Goal: Transaction & Acquisition: Purchase product/service

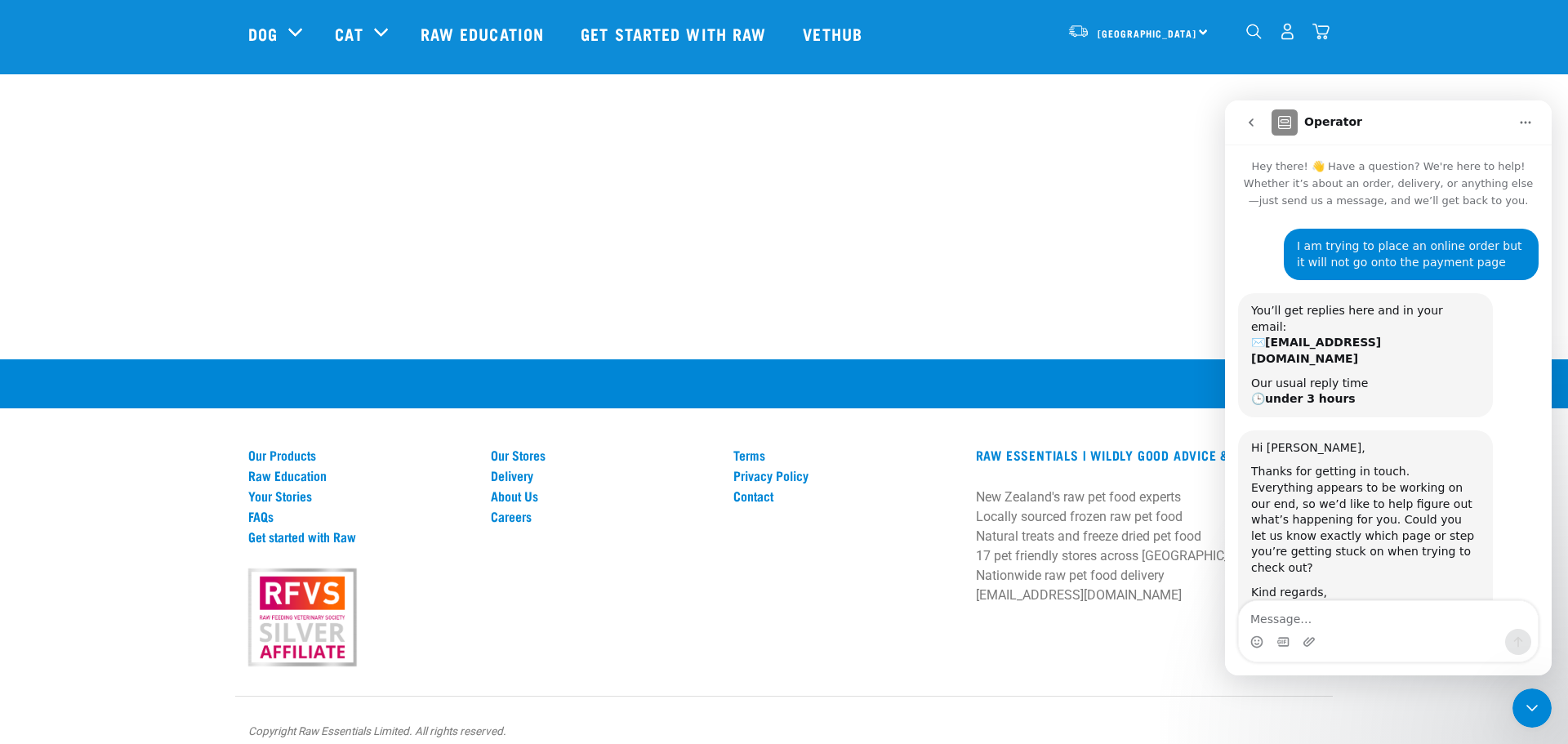
scroll to position [11, 0]
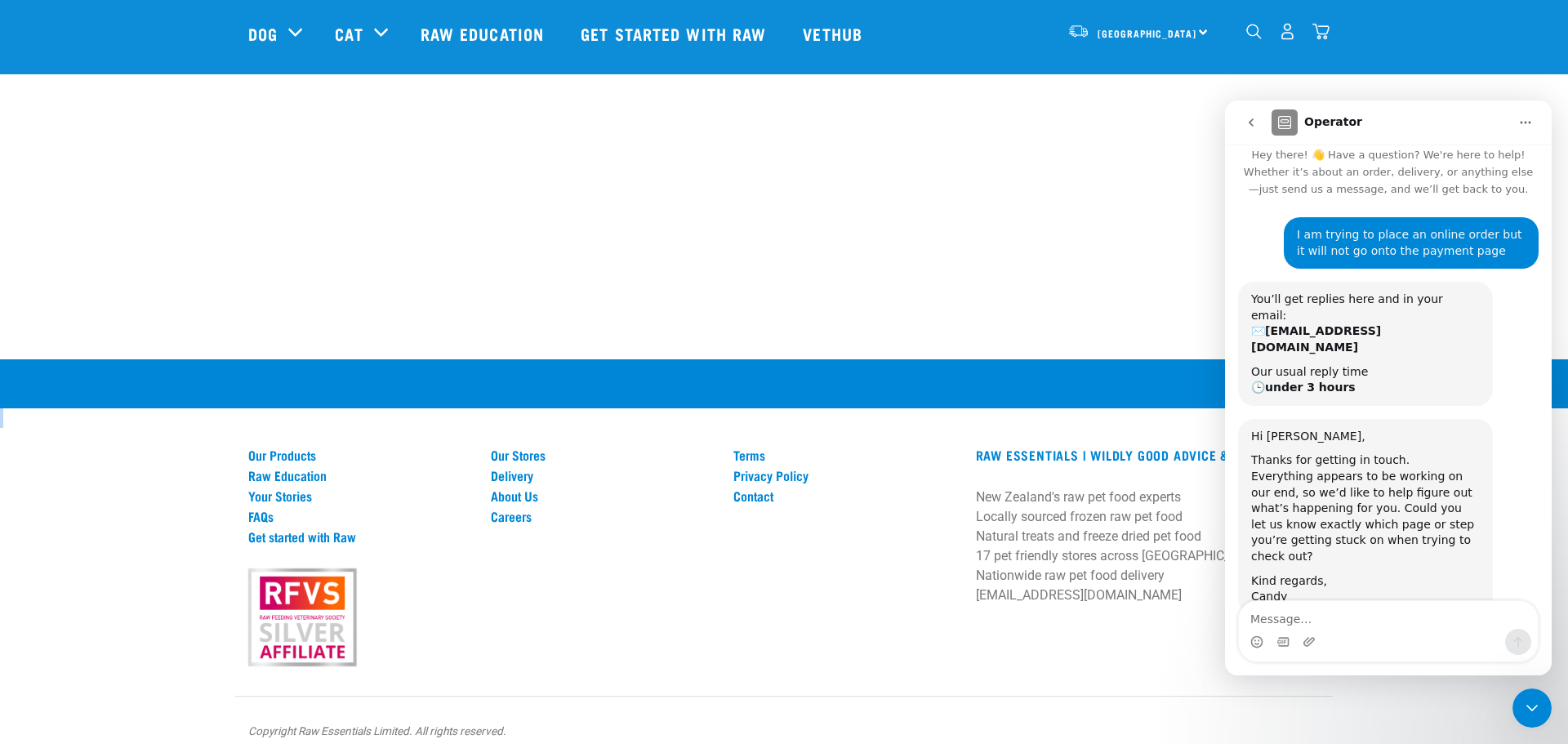
drag, startPoint x: 1556, startPoint y: 390, endPoint x: 1561, endPoint y: 362, distance: 28.4
click at [1561, 362] on html "Start your pet’s raw journey today – take our quick pet questionnaire. Delivery…" at bounding box center [784, 87] width 1568 height 1345
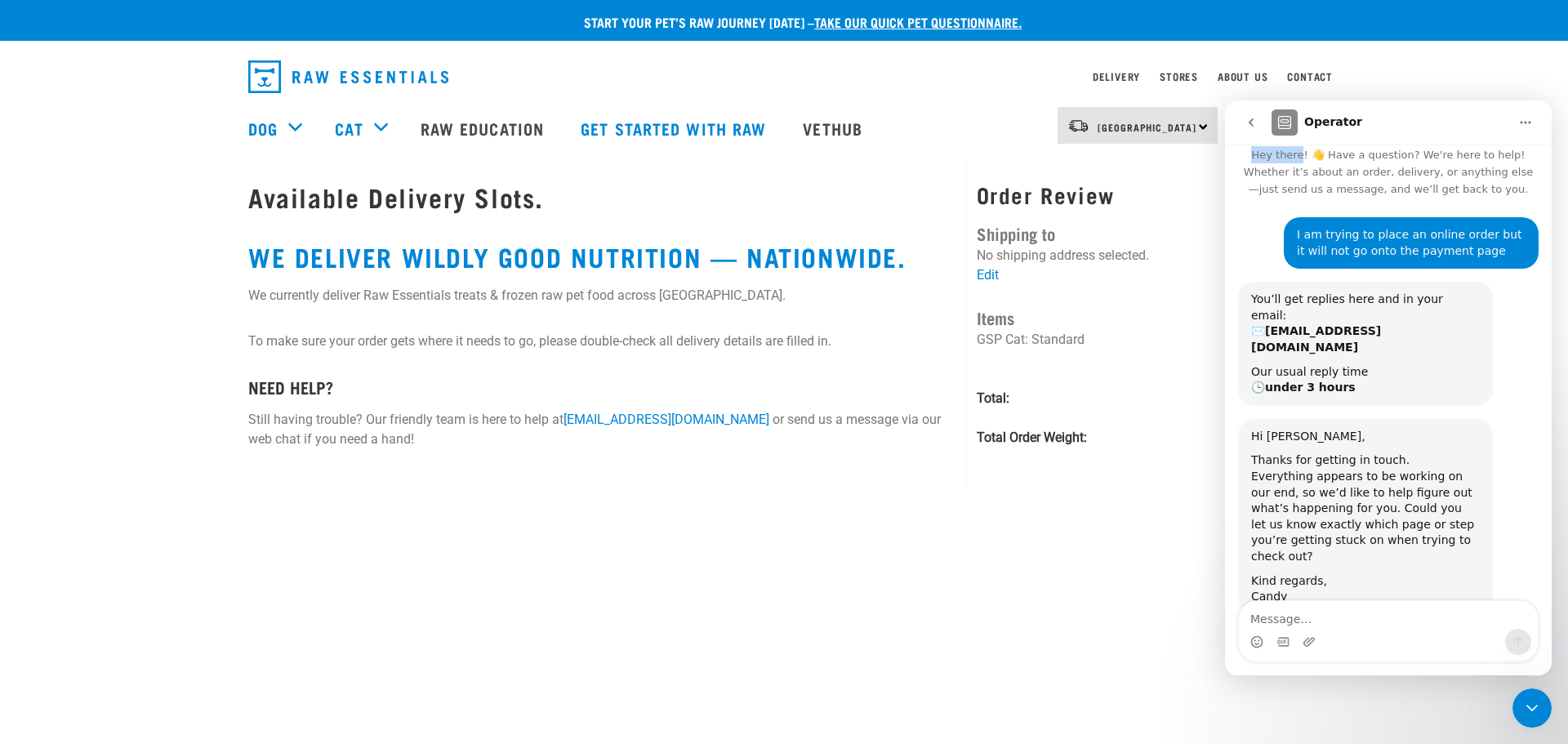
scroll to position [0, 0]
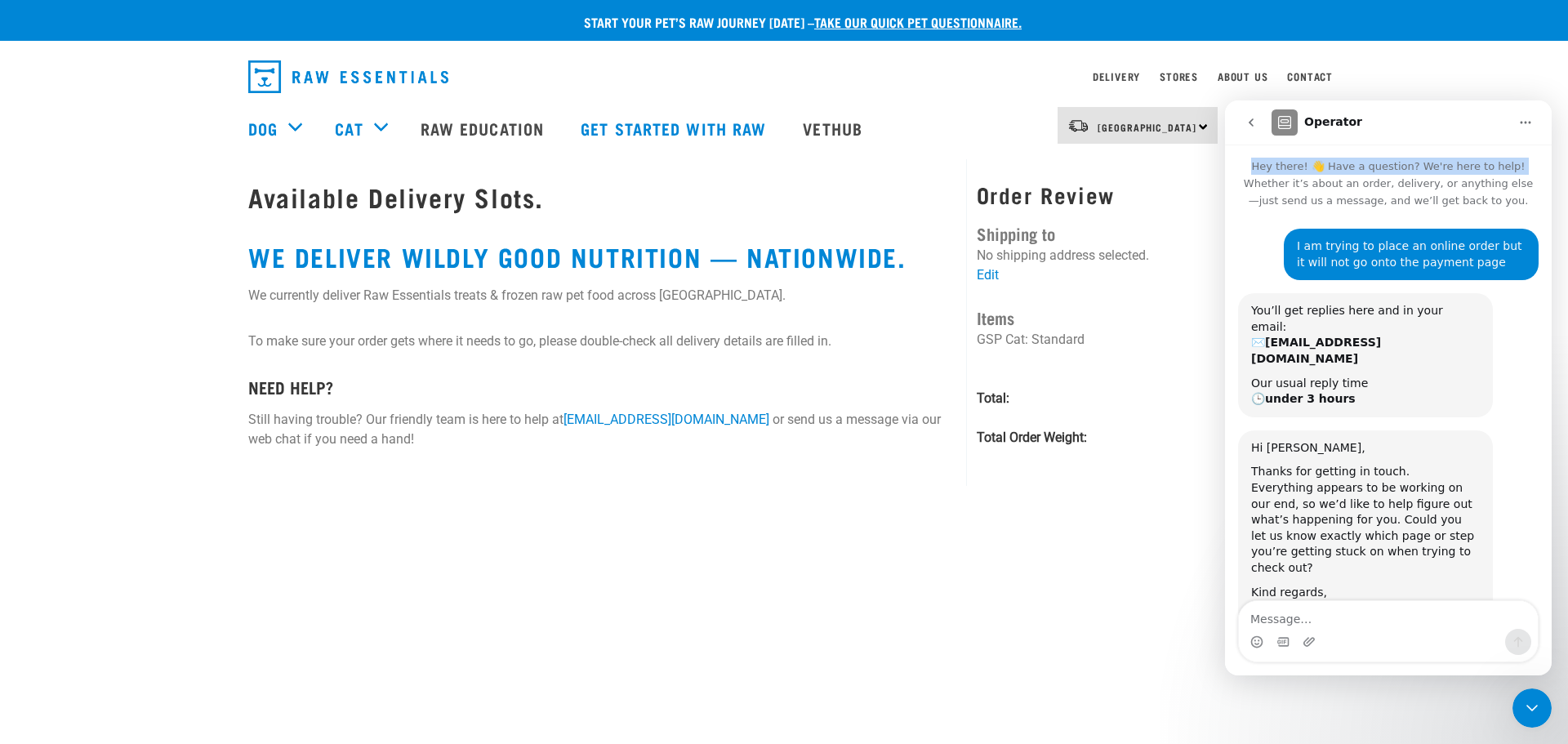
drag, startPoint x: 1399, startPoint y: 116, endPoint x: 747, endPoint y: 185, distance: 655.6
click html "Operator Hey there! 👋 Have a question? We're here to help! Whether it’s about a…"
click at [1477, 116] on div "Operator" at bounding box center [1390, 122] width 237 height 27
drag, startPoint x: 1477, startPoint y: 116, endPoint x: 812, endPoint y: 70, distance: 666.6
click html "Operator Hey there! 👋 Have a question? We're here to help! Whether it’s about a…"
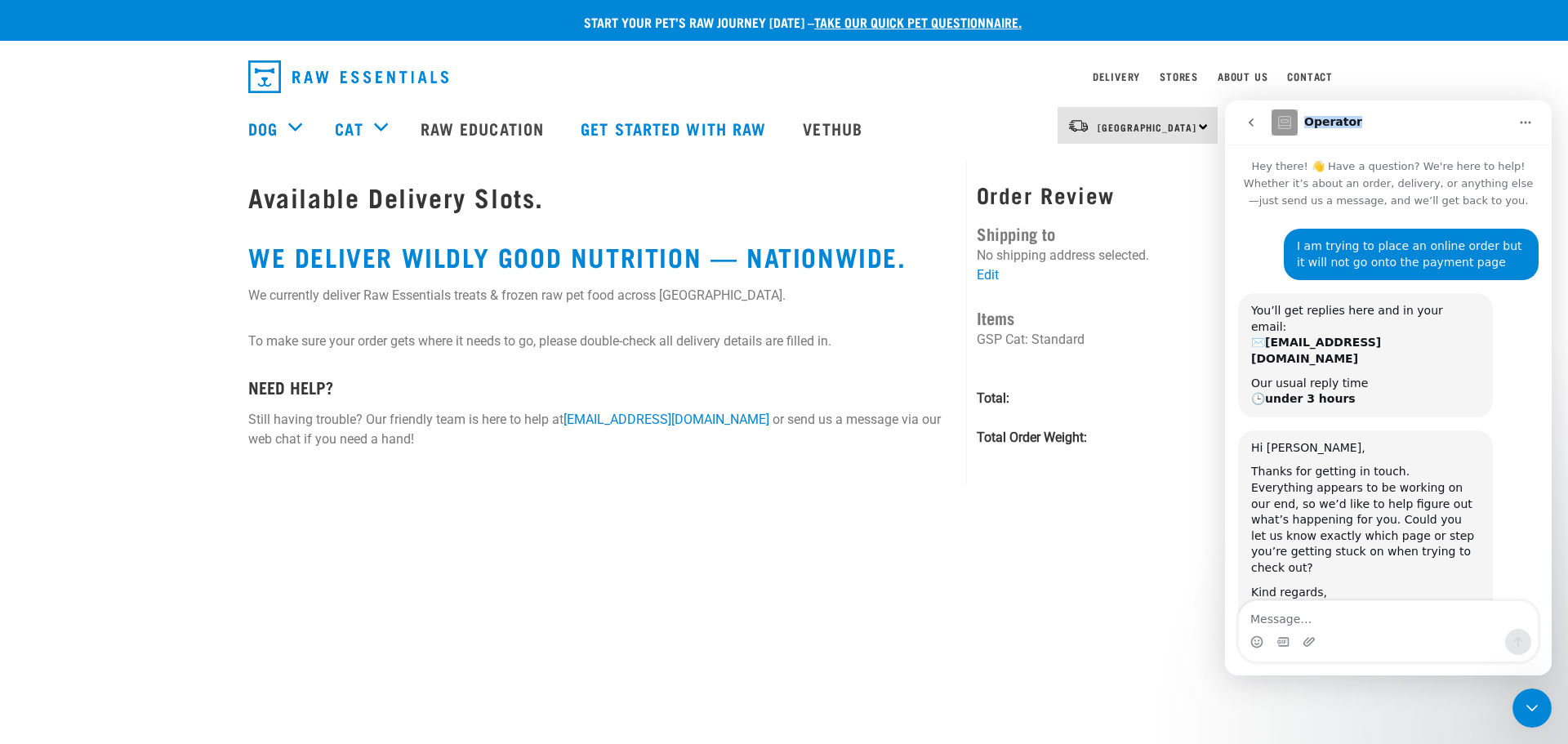
click at [1539, 705] on icon "Close Intercom Messenger" at bounding box center [1532, 707] width 20 height 20
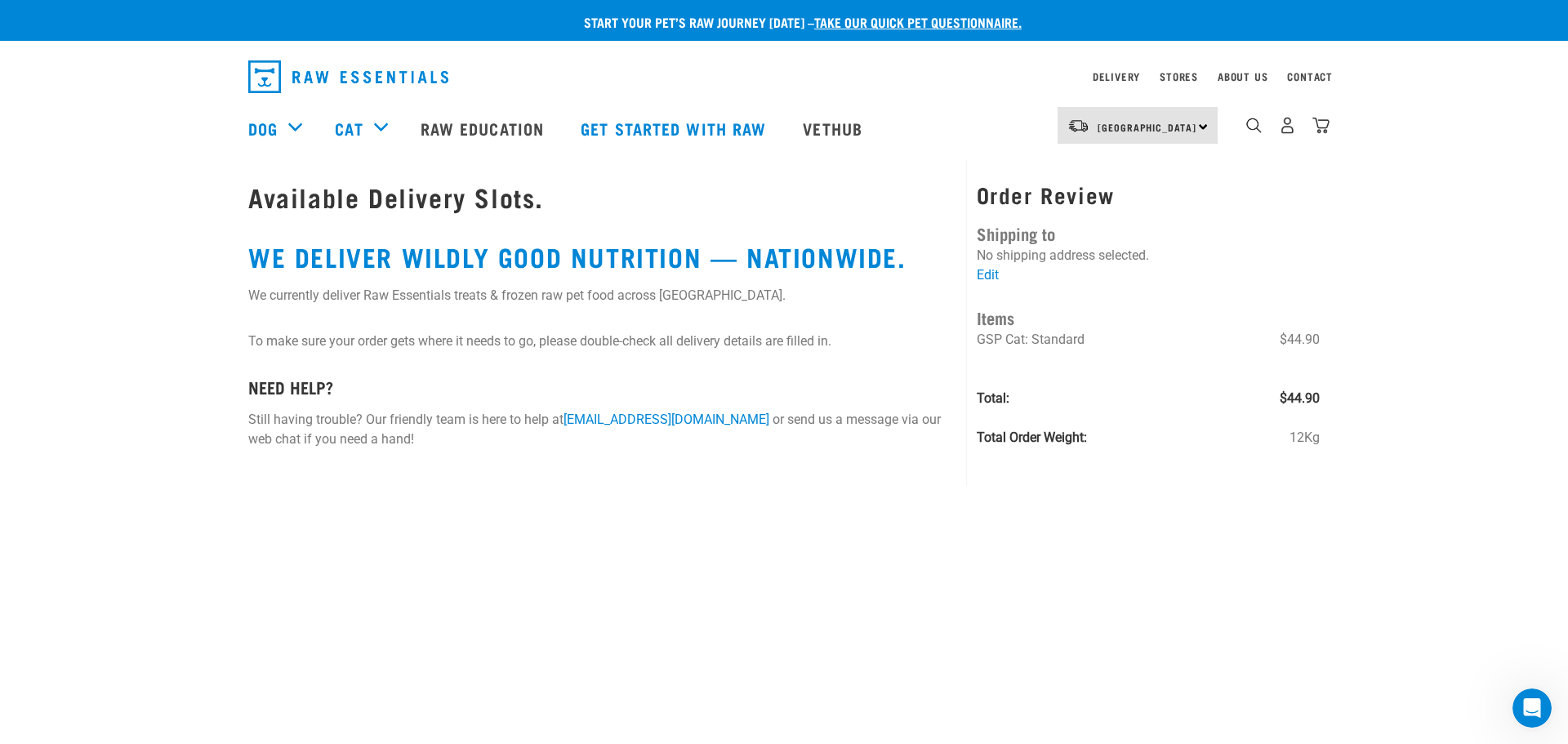
scroll to position [11, 0]
click at [1539, 706] on icon "Open Intercom Messenger" at bounding box center [1532, 708] width 27 height 27
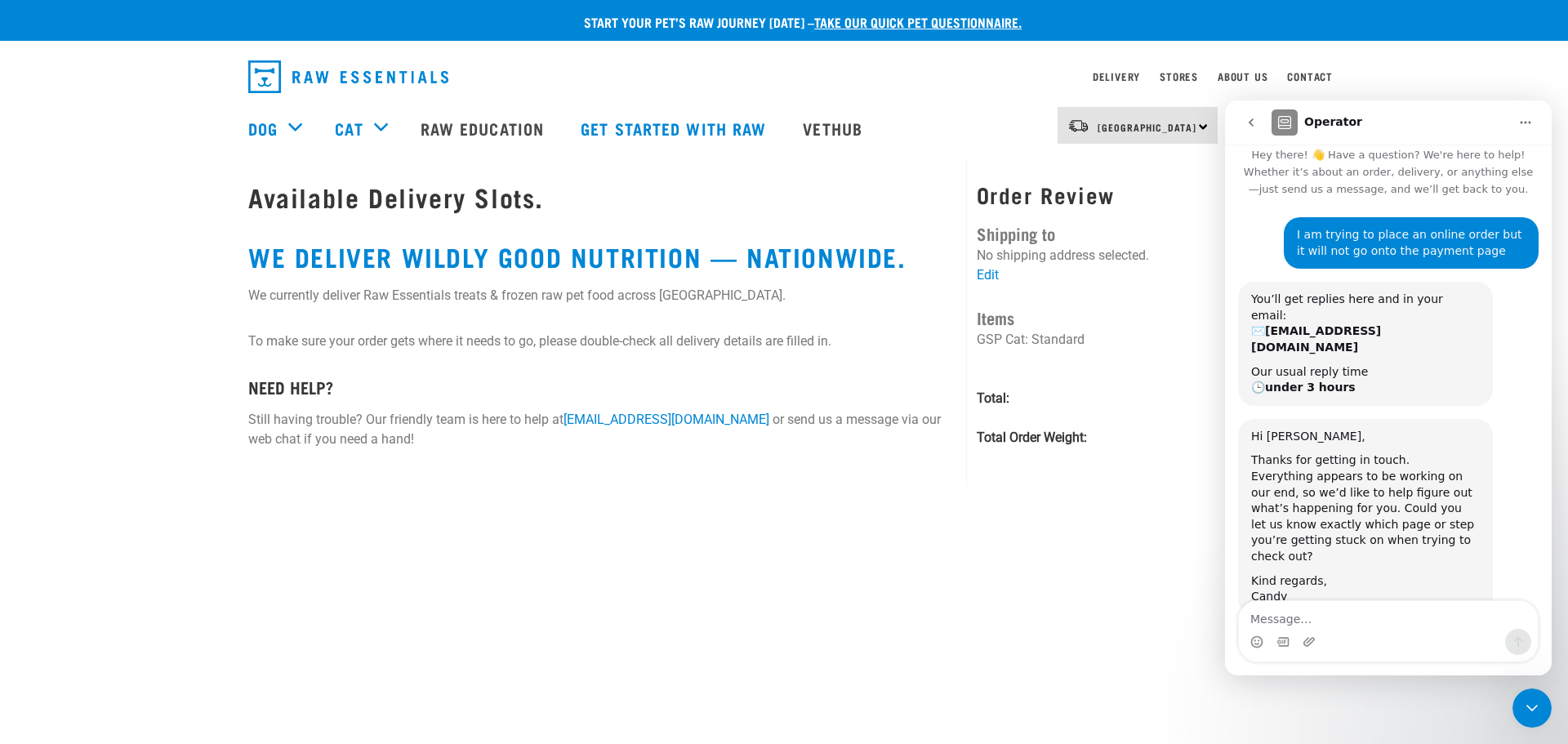
click at [1380, 620] on textarea "Message…" at bounding box center [1388, 615] width 299 height 27
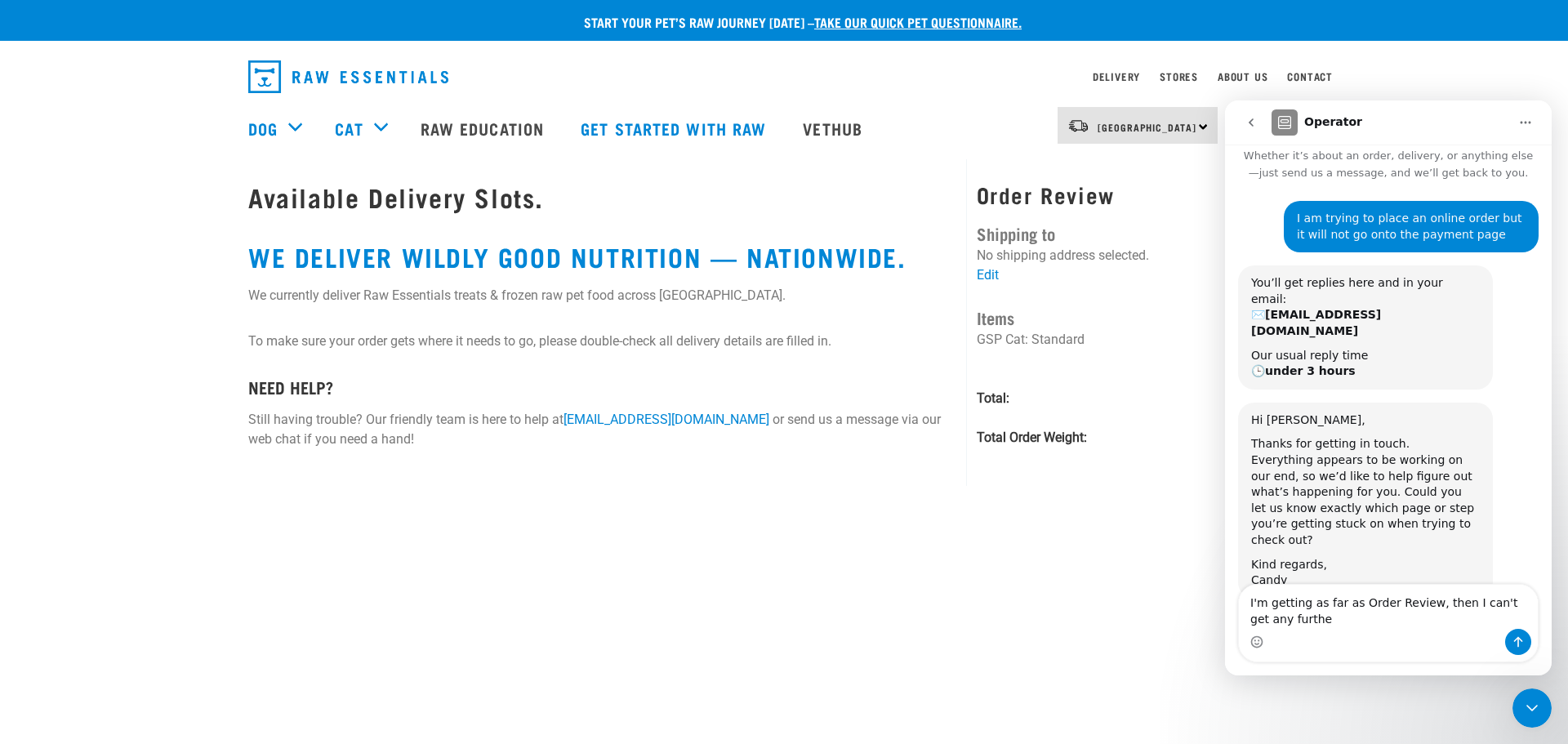
type textarea "I'm getting as far as Order Review, then I can't get any further"
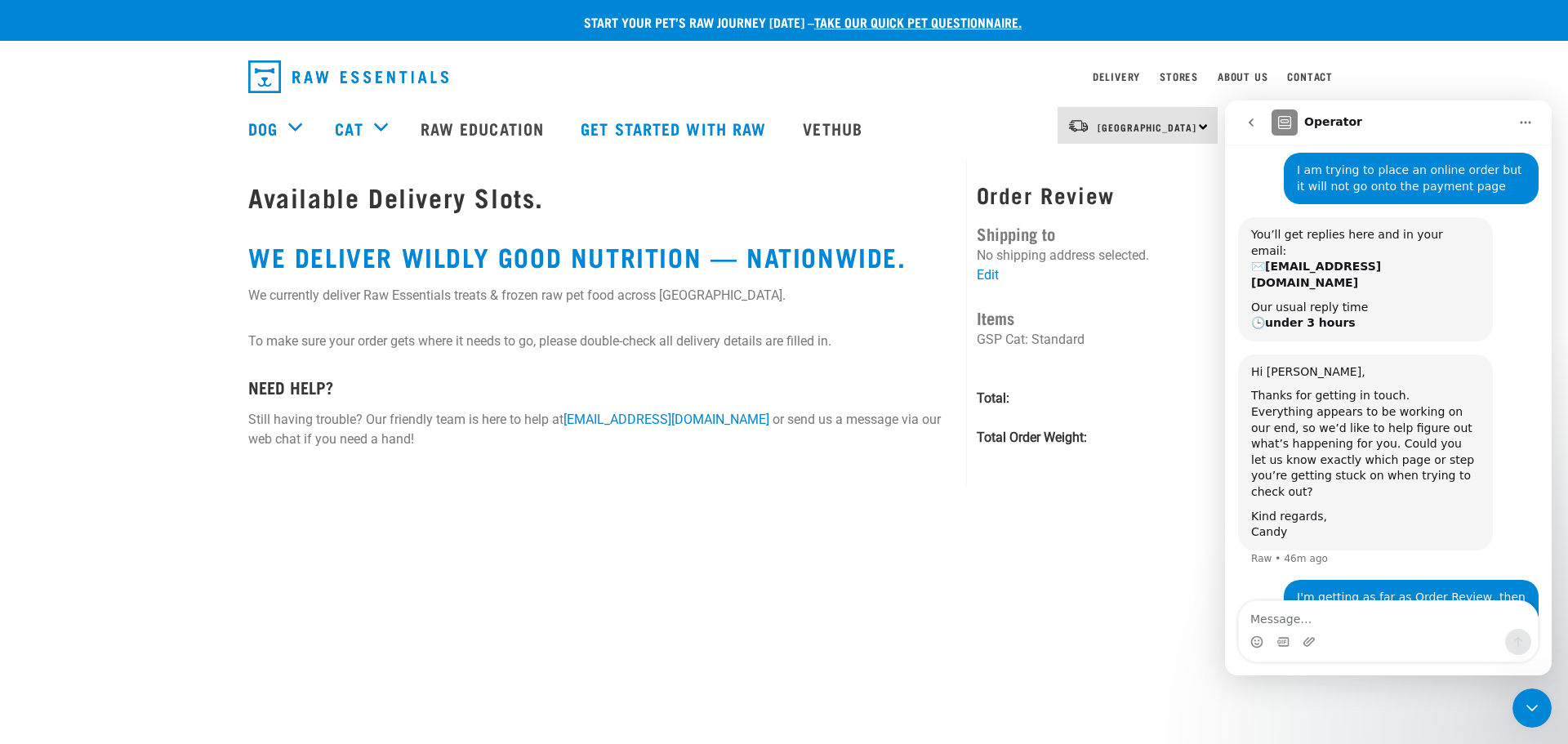
click at [1540, 708] on icon "Close Intercom Messenger" at bounding box center [1532, 707] width 20 height 20
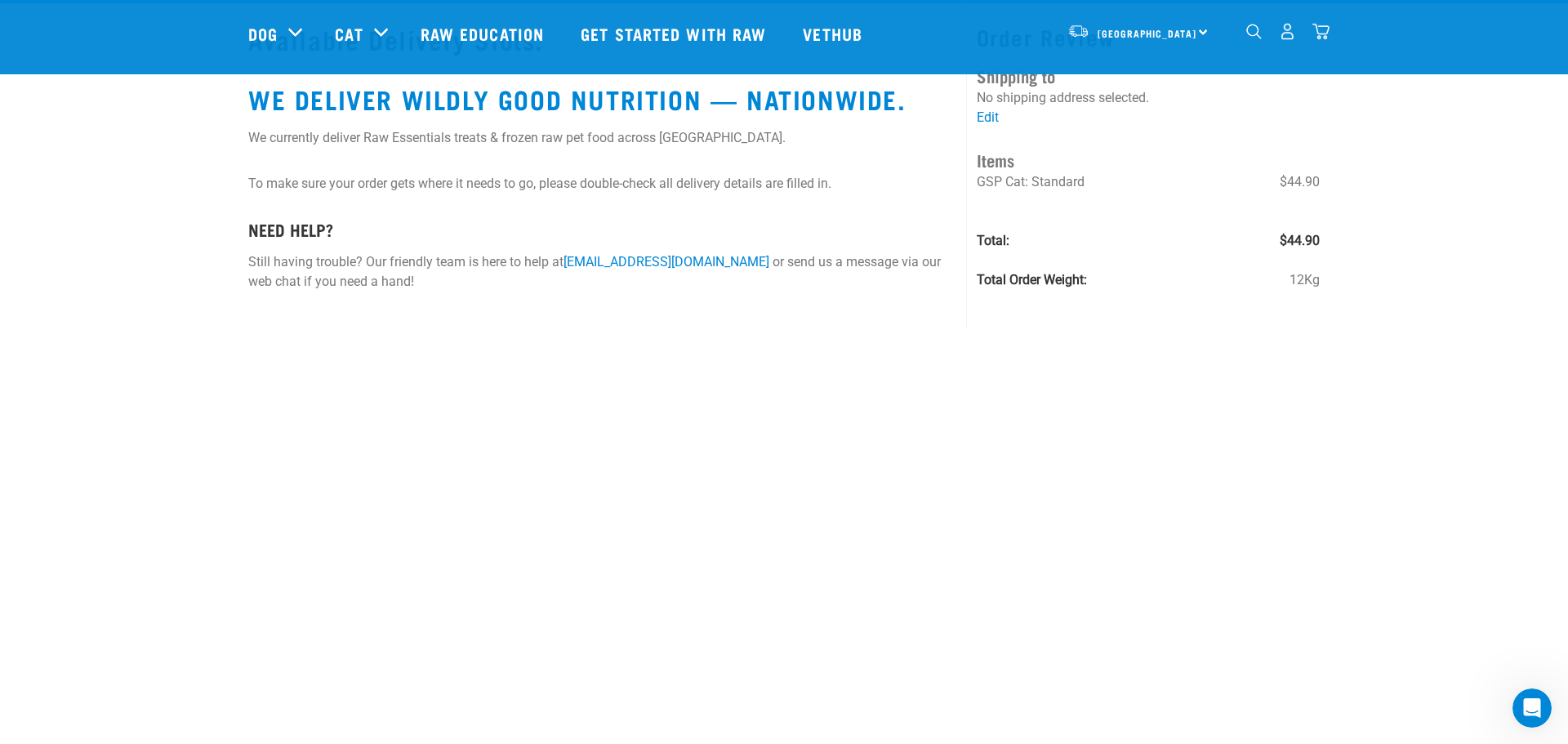
scroll to position [0, 0]
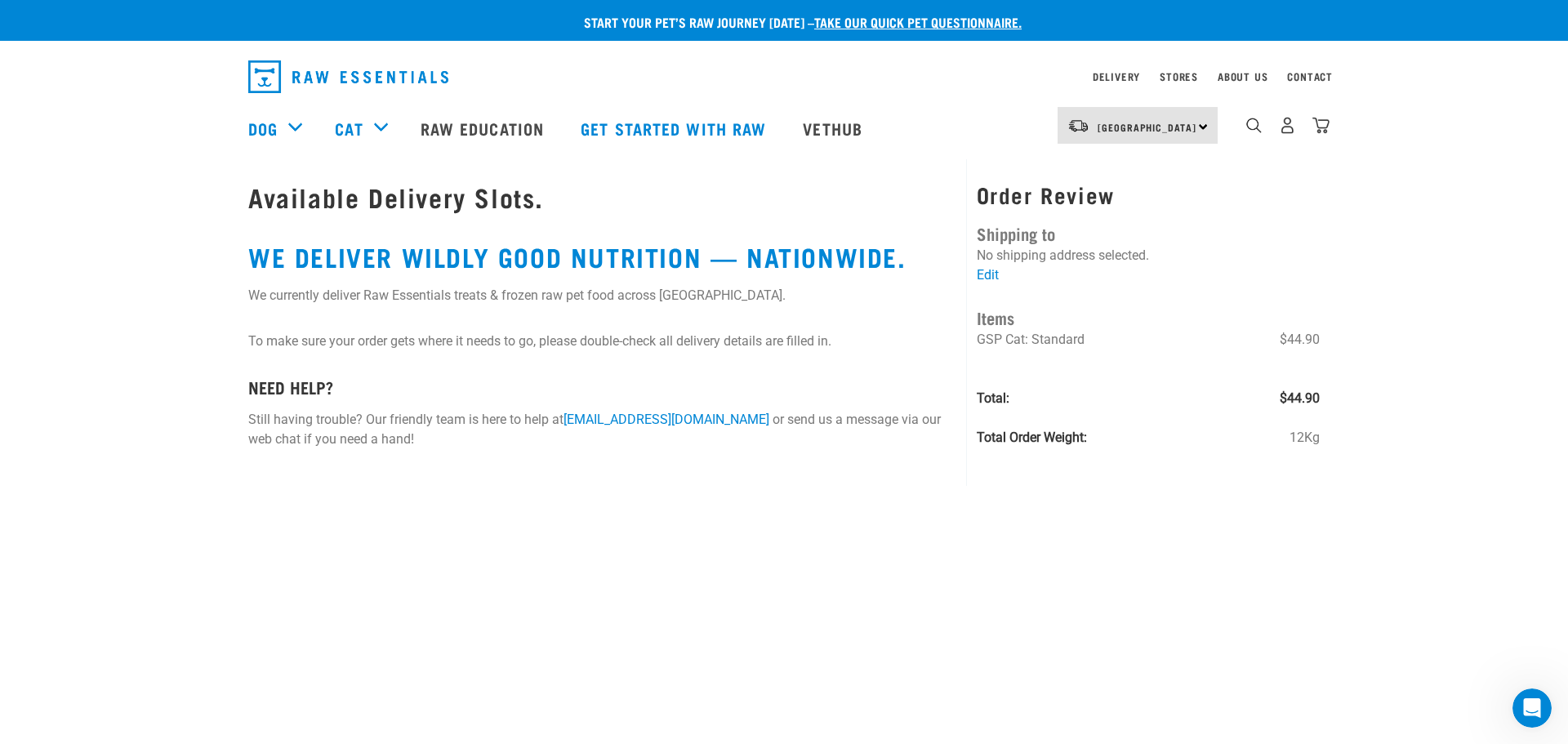
click at [1166, 128] on div "North Island North Island South Island" at bounding box center [1137, 125] width 160 height 37
click at [1533, 703] on icon "Open Intercom Messenger" at bounding box center [1531, 707] width 11 height 13
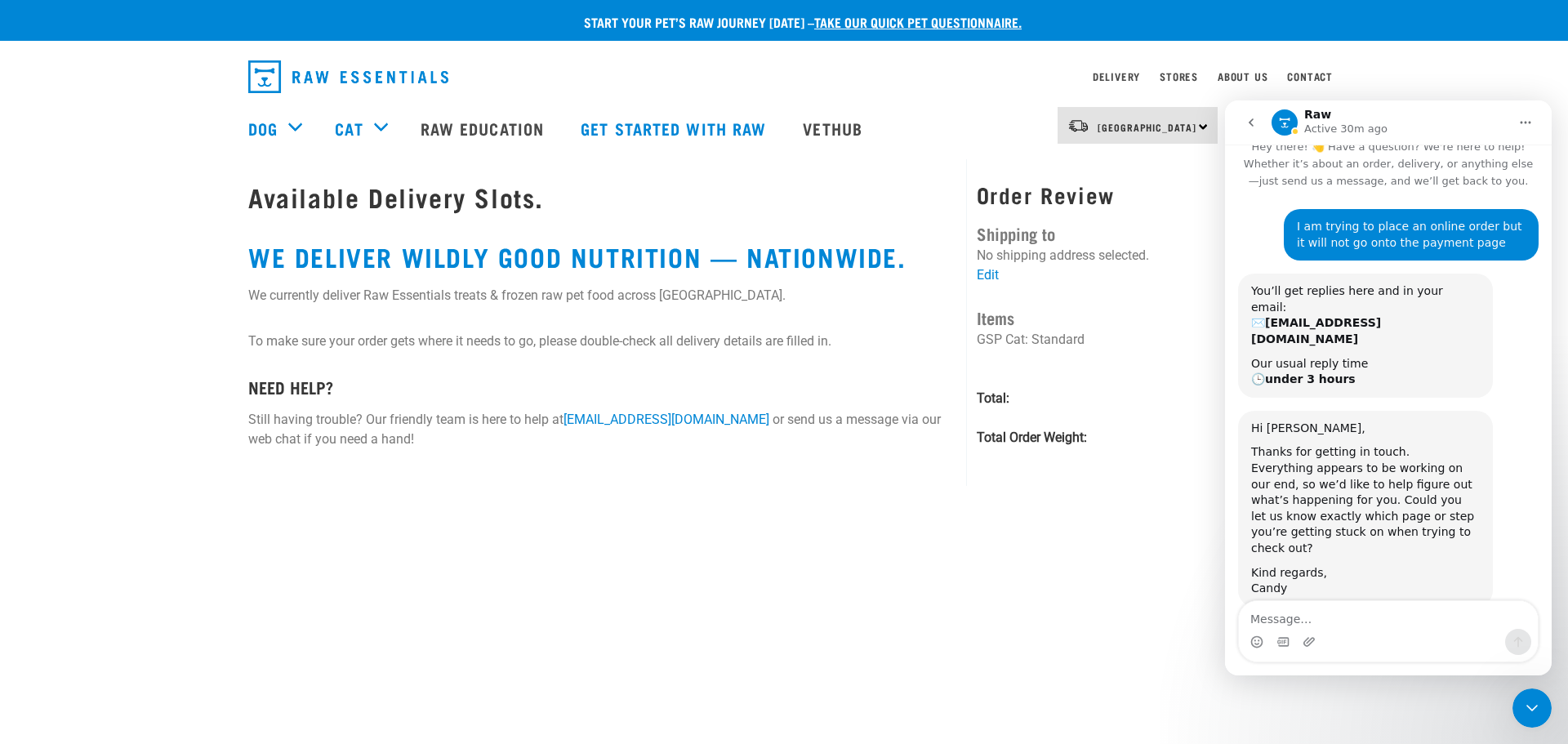
scroll to position [76, 0]
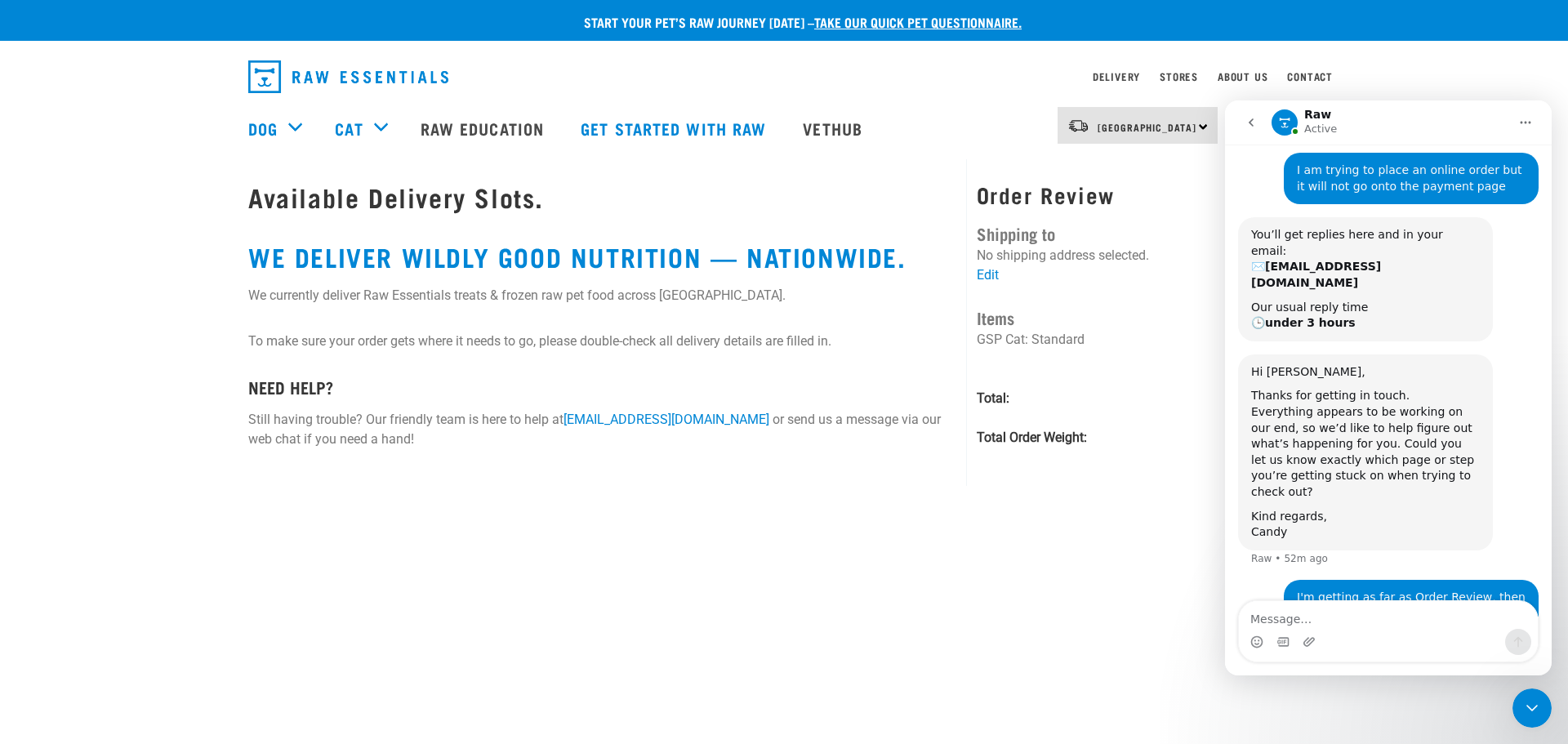
click at [1523, 122] on icon "Home" at bounding box center [1525, 122] width 13 height 13
click at [1532, 717] on div "Close Intercom Messenger" at bounding box center [1532, 708] width 39 height 39
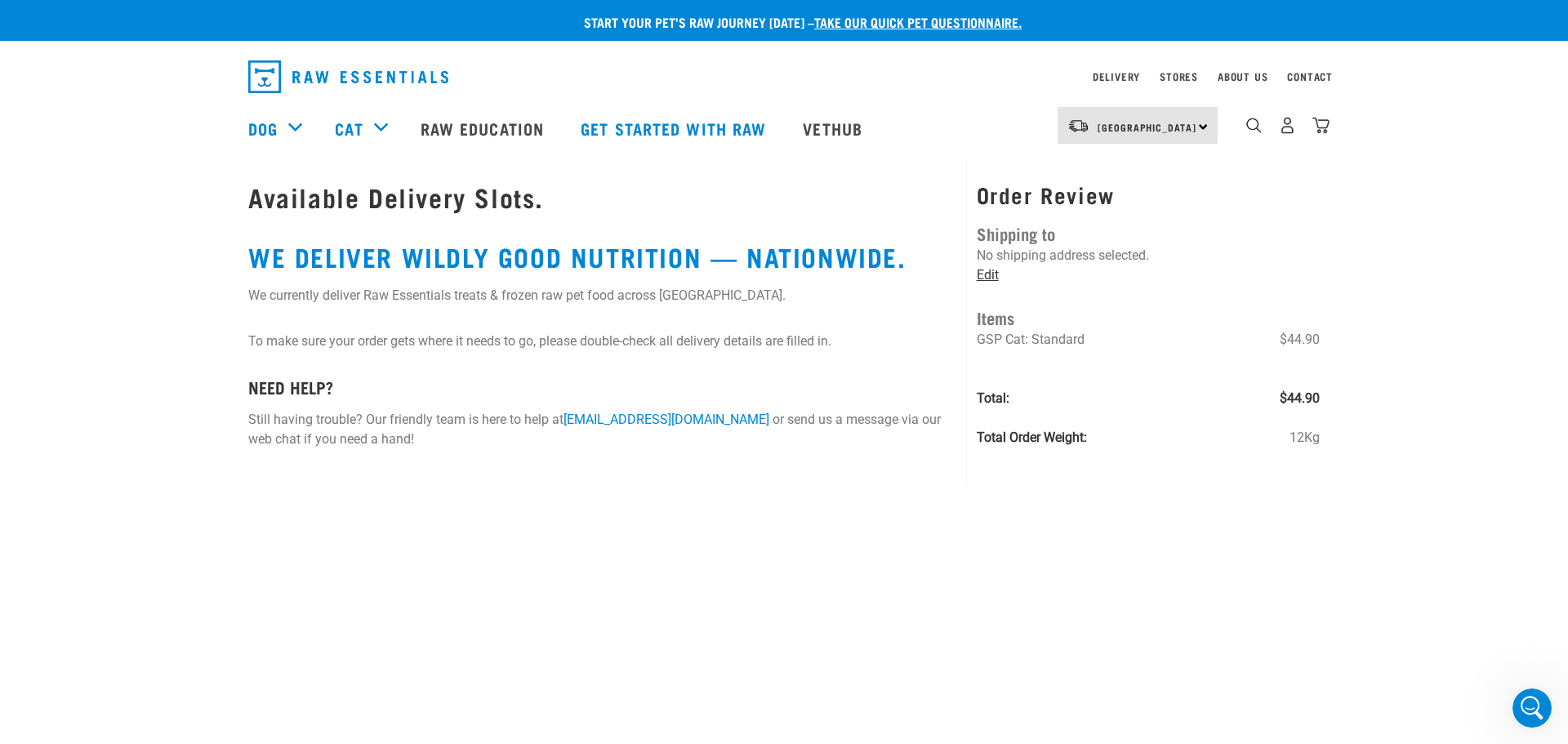
click at [996, 277] on link "Edit" at bounding box center [987, 275] width 22 height 15
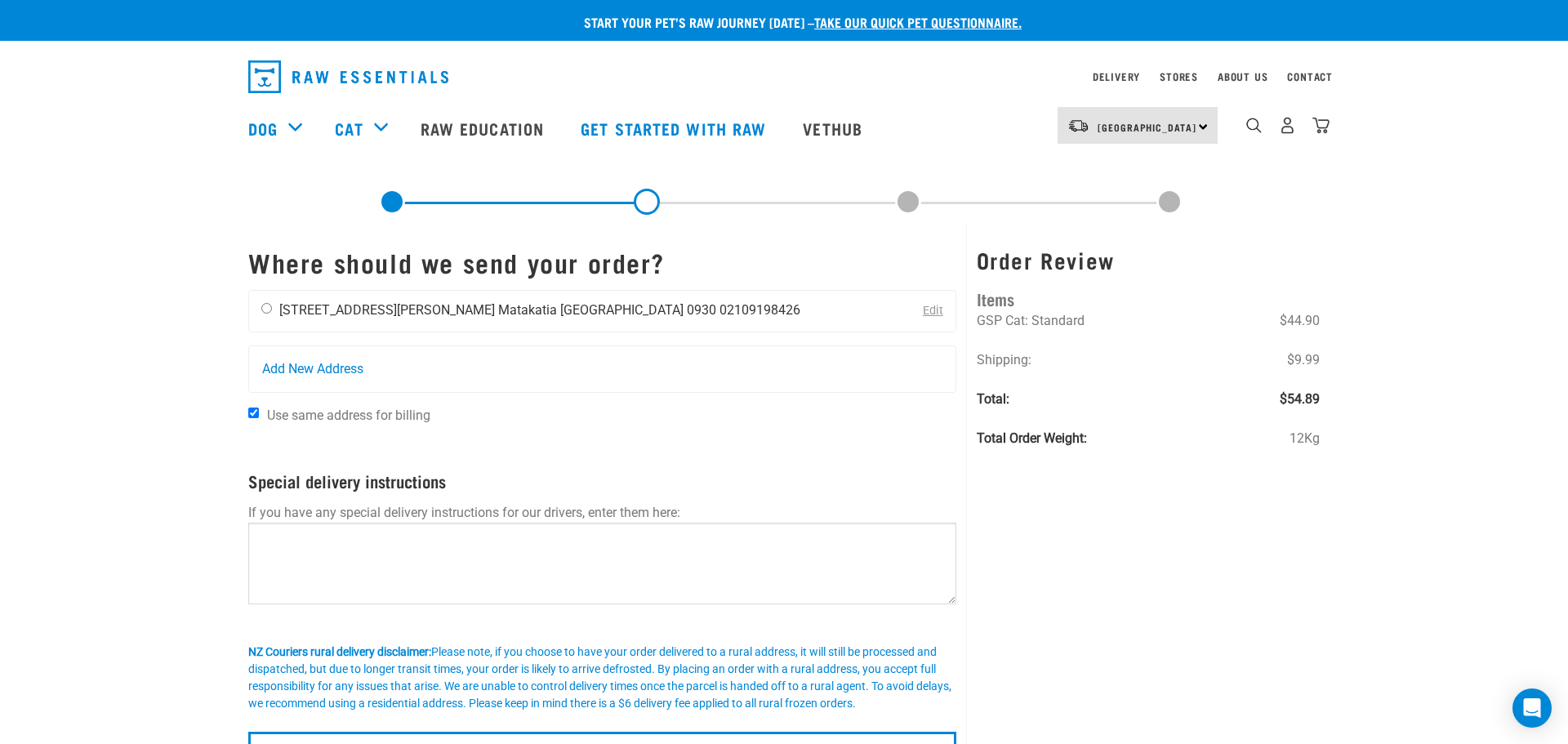
click at [265, 306] on input "radio" at bounding box center [266, 308] width 10 height 10
radio input "true"
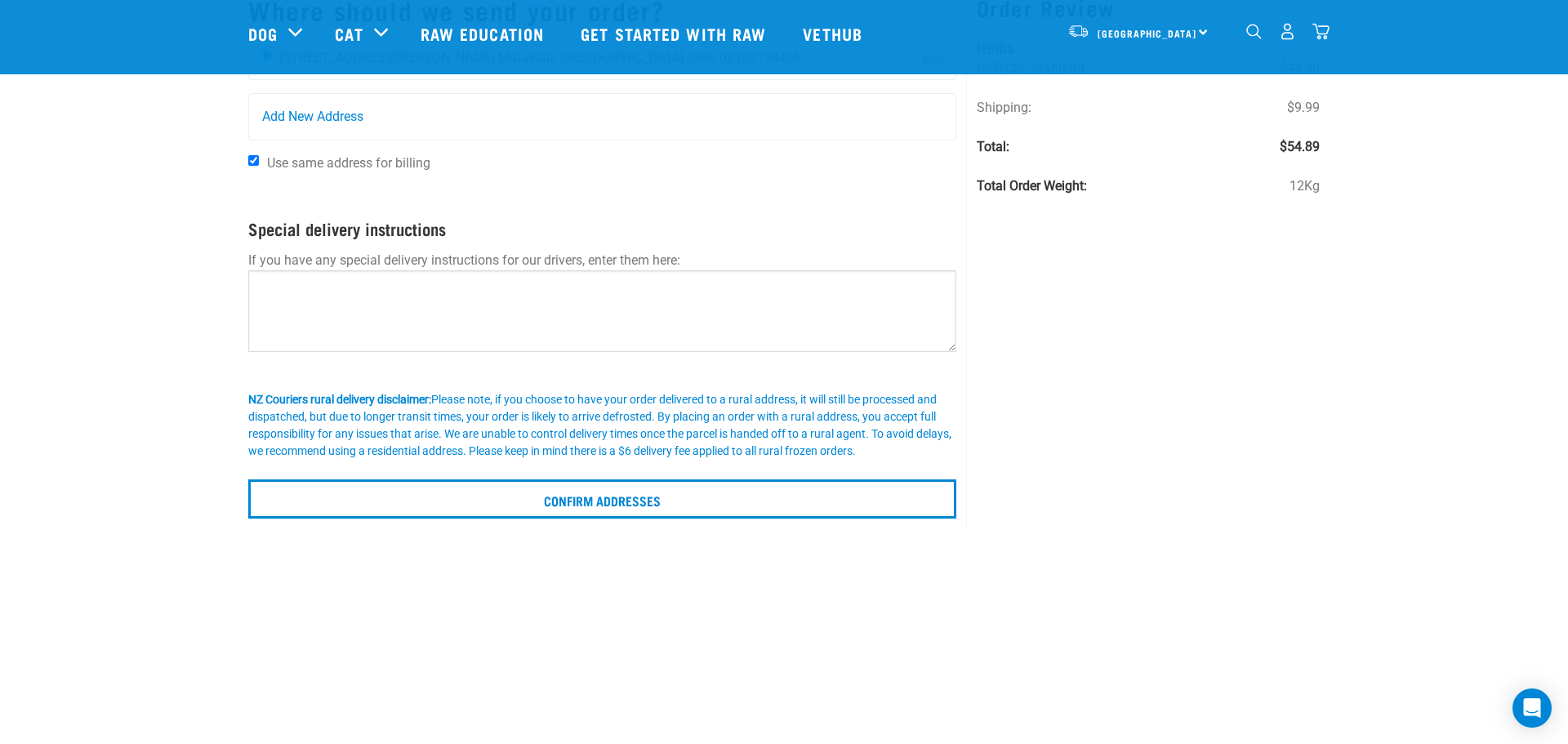
scroll to position [133, 0]
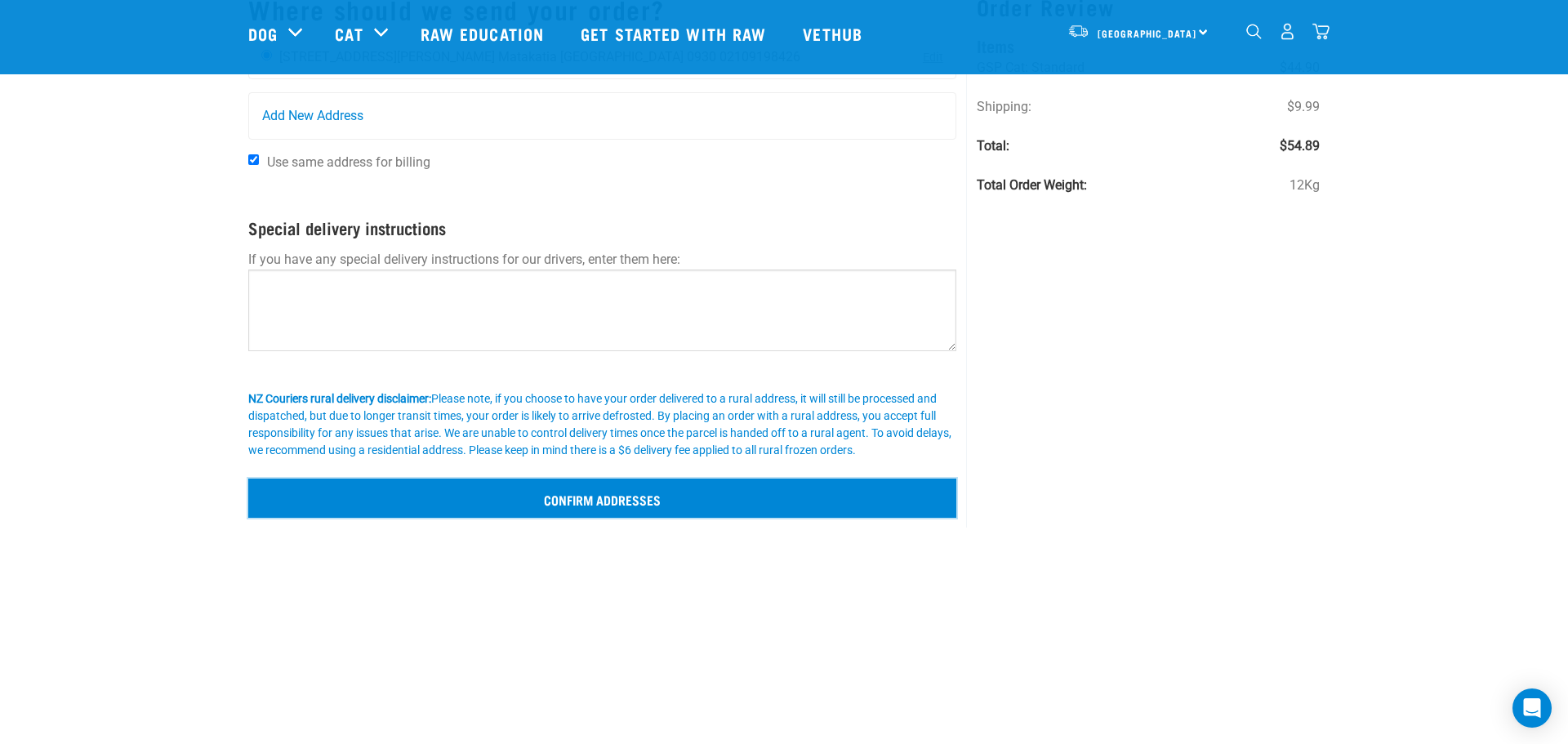
click at [644, 496] on input "Confirm addresses" at bounding box center [602, 498] width 708 height 39
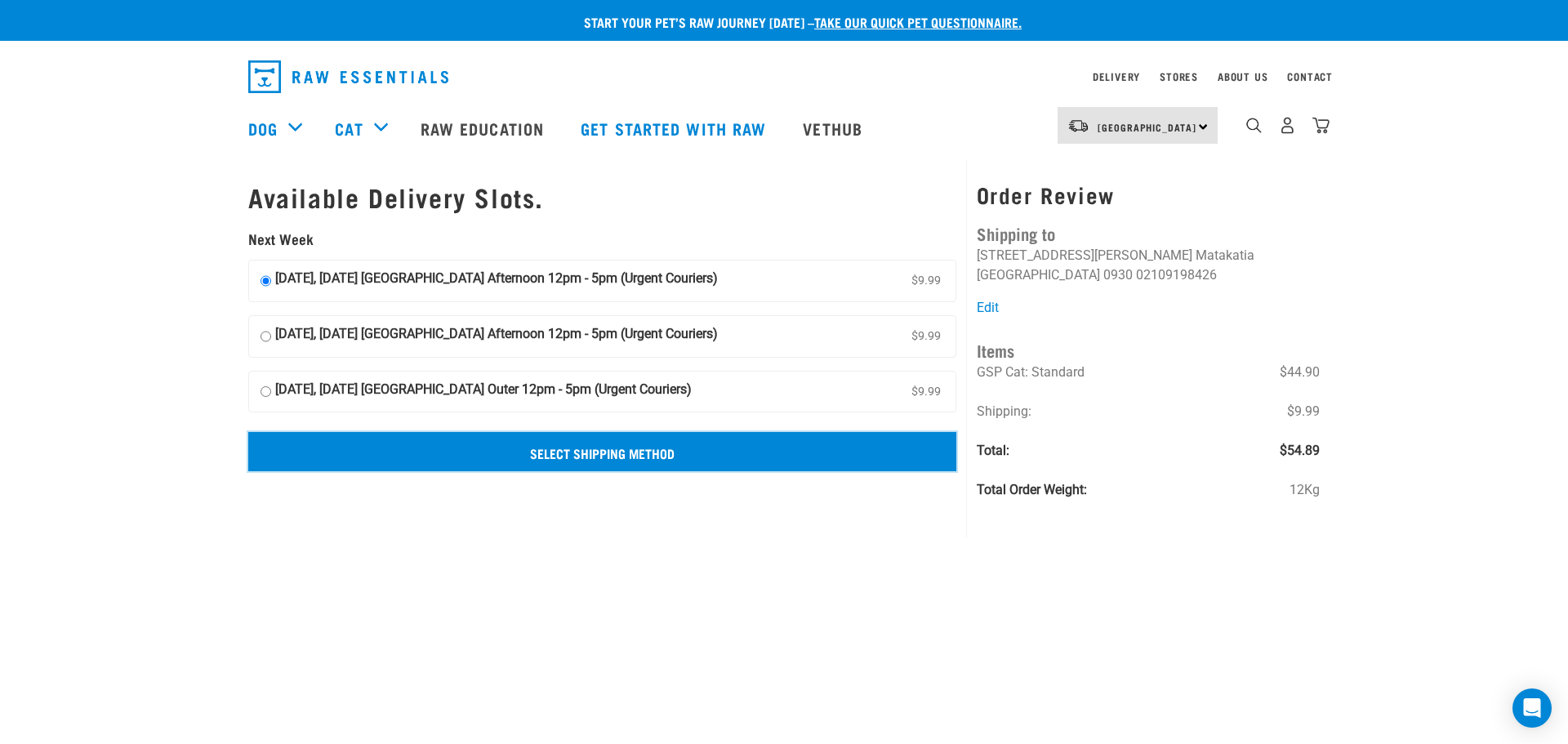
click at [629, 453] on input "Select Shipping Method" at bounding box center [602, 451] width 708 height 39
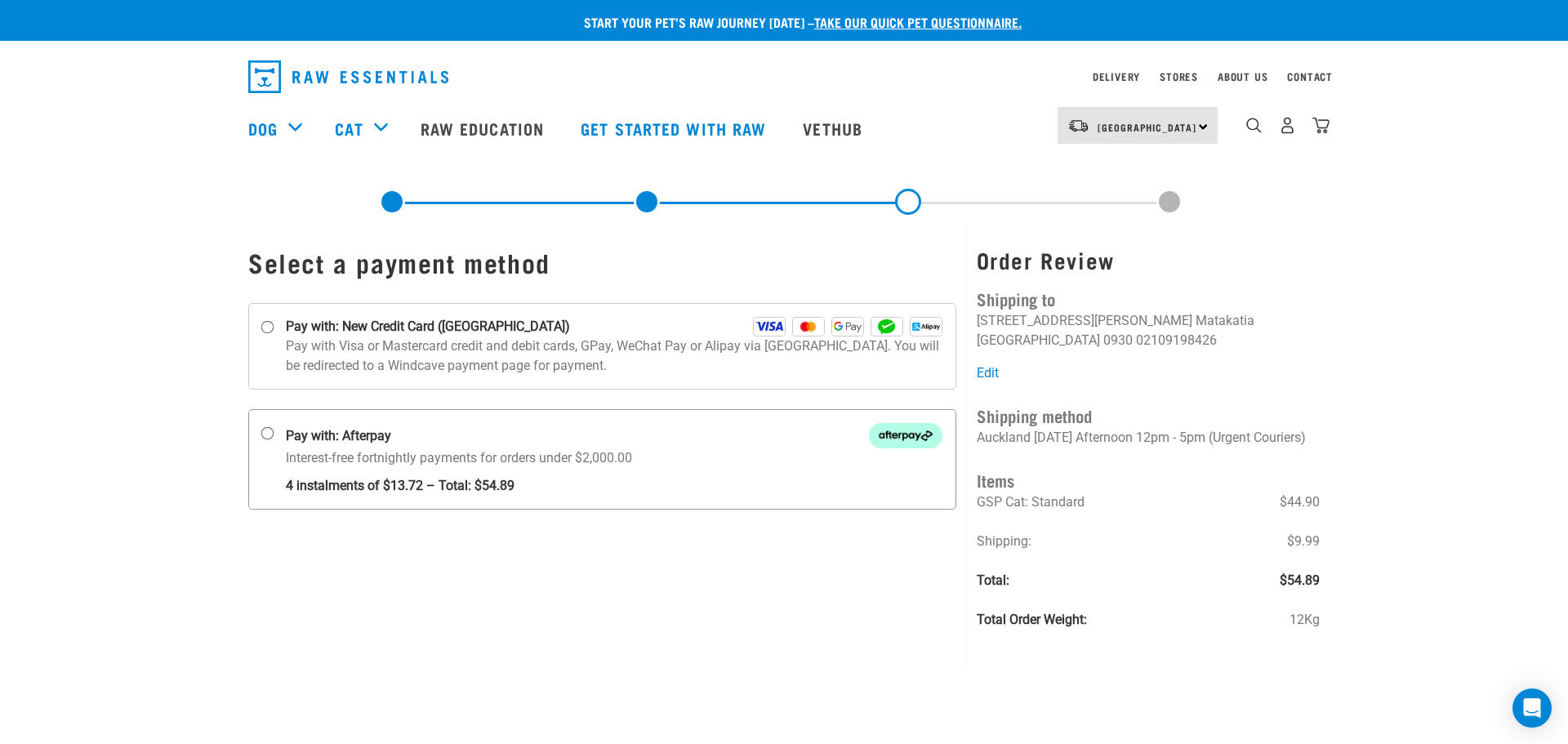
click at [267, 435] on input "Pay with: Afterpay Interest-free fortnightly payments for orders under $2,000.00" at bounding box center [267, 433] width 13 height 13
radio input "true"
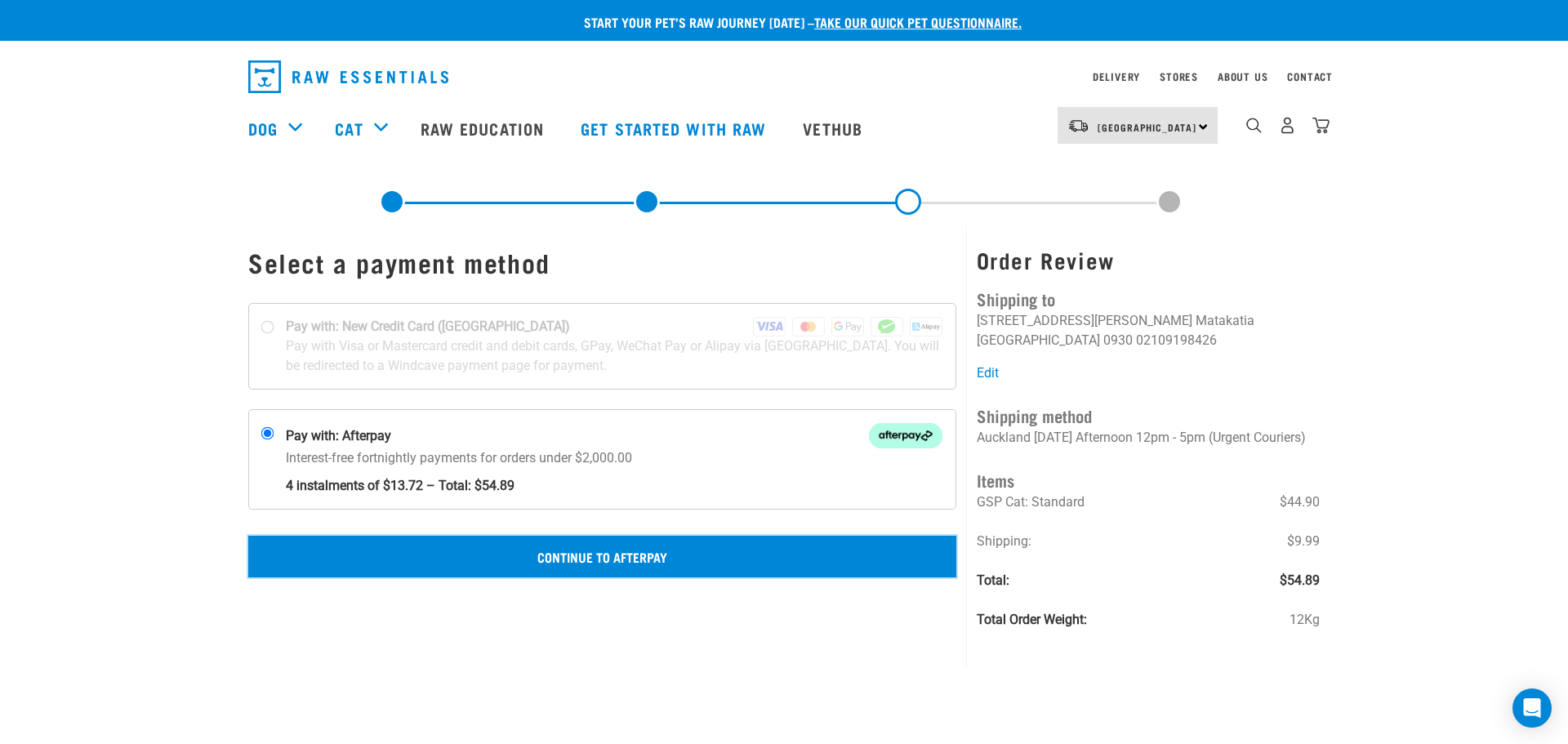
click at [575, 548] on button "Continue to Afterpay" at bounding box center [602, 557] width 708 height 41
click at [620, 552] on button "Confirm Payment" at bounding box center [602, 557] width 708 height 41
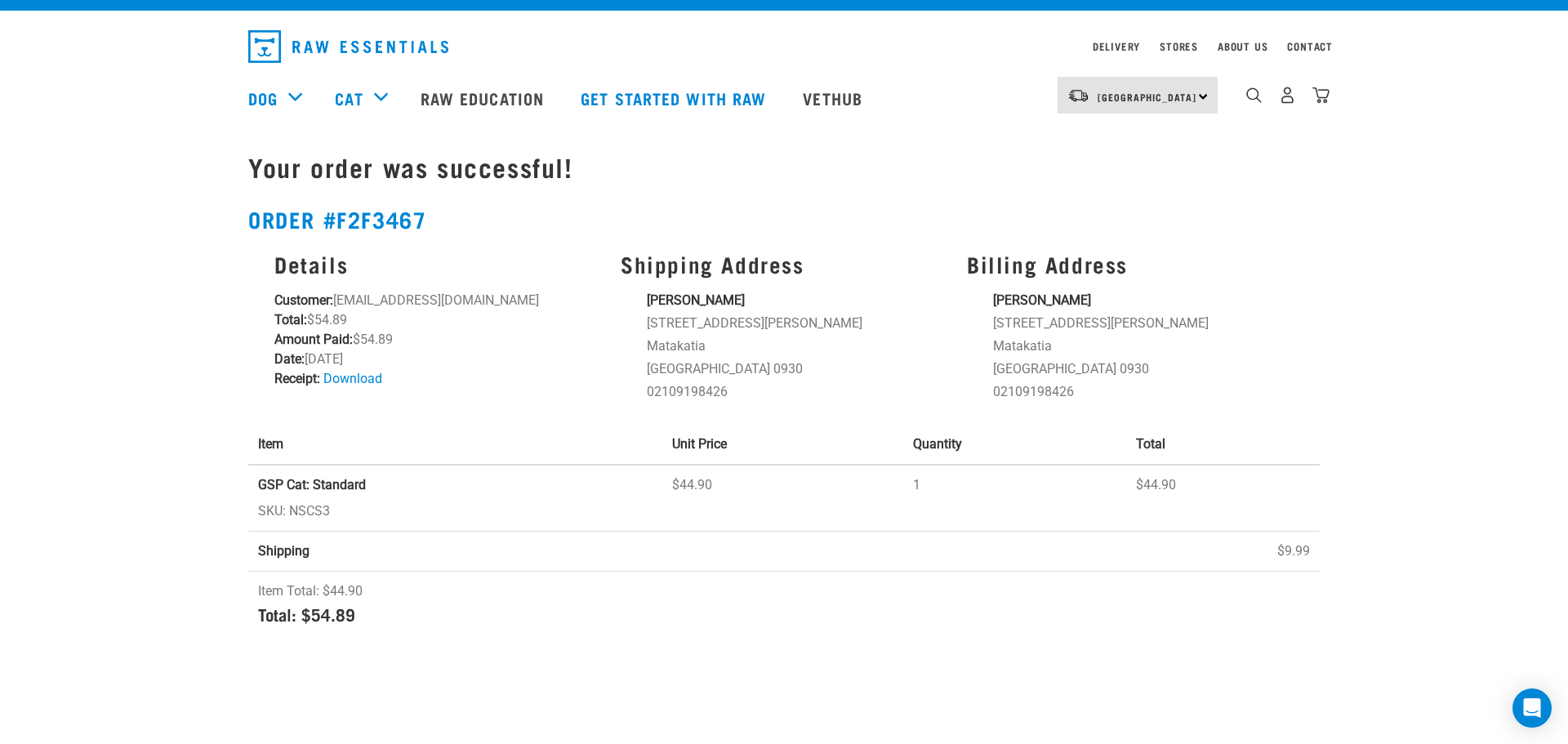
scroll to position [21, 0]
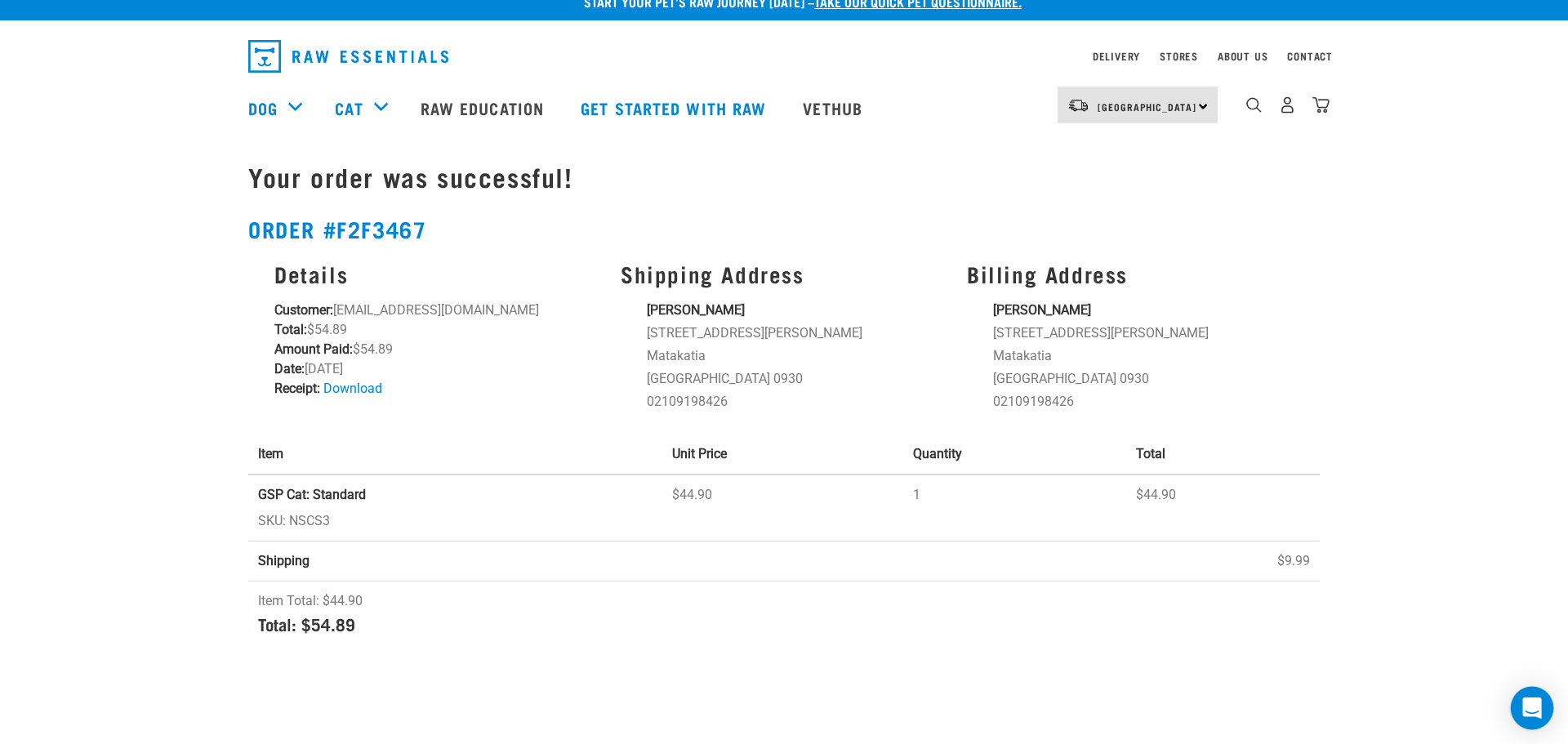
click at [1529, 711] on icon "Open Intercom Messenger" at bounding box center [1532, 707] width 21 height 21
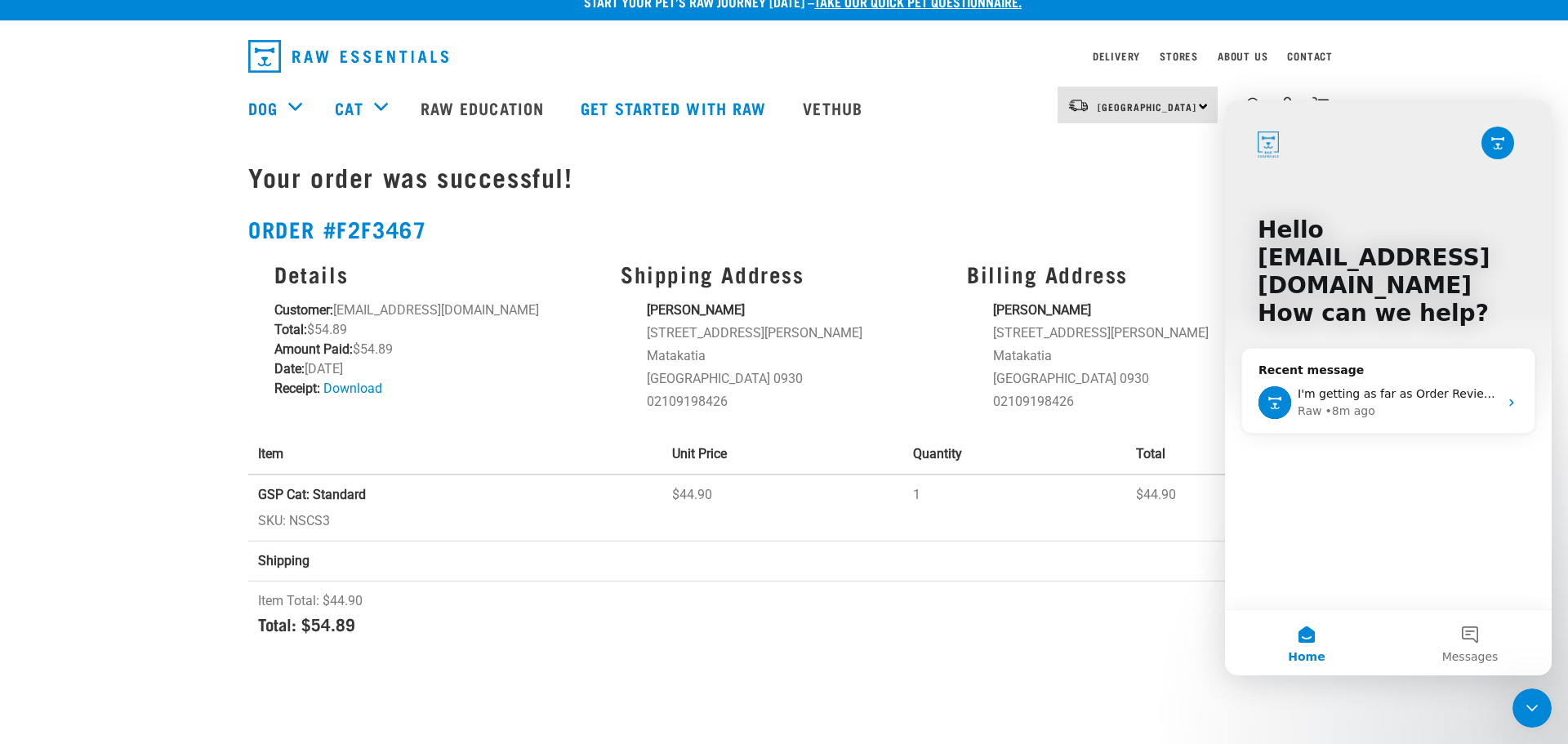
scroll to position [0, 0]
click at [1518, 57] on div "Delivery Stores About Us Contact" at bounding box center [784, 53] width 1568 height 51
click html
click at [1534, 702] on icon "Close Intercom Messenger" at bounding box center [1532, 707] width 20 height 20
